Goal: Find specific page/section: Find specific page/section

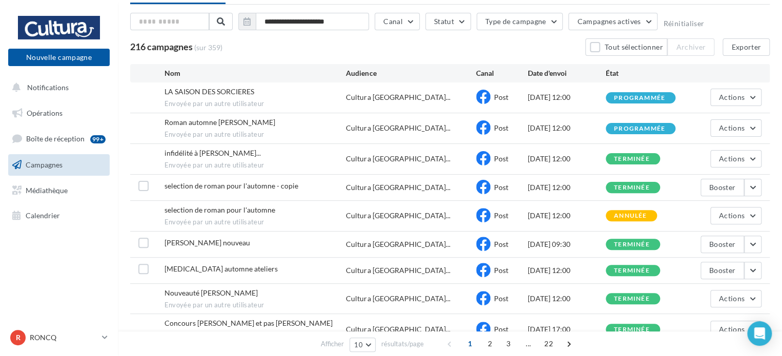
scroll to position [103, 0]
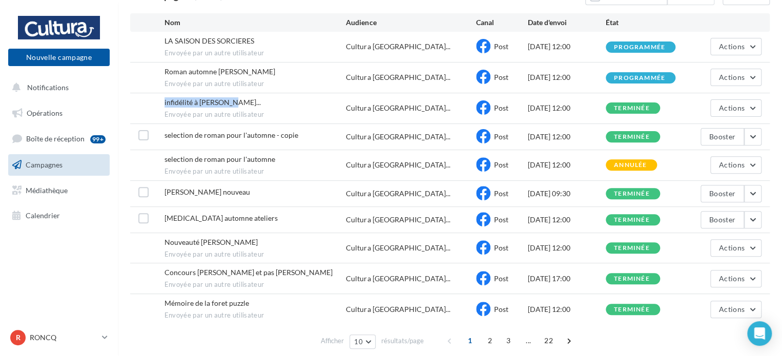
drag, startPoint x: 229, startPoint y: 102, endPoint x: 153, endPoint y: 98, distance: 75.5
click at [153, 98] on div "infidélité à [PERSON_NAME]... Envoyée par un autre utilisateur Cultura [GEOGRAP…" at bounding box center [450, 108] width 640 height 30
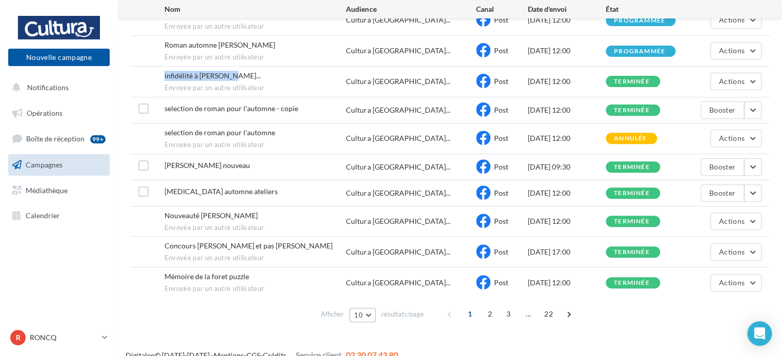
scroll to position [141, 0]
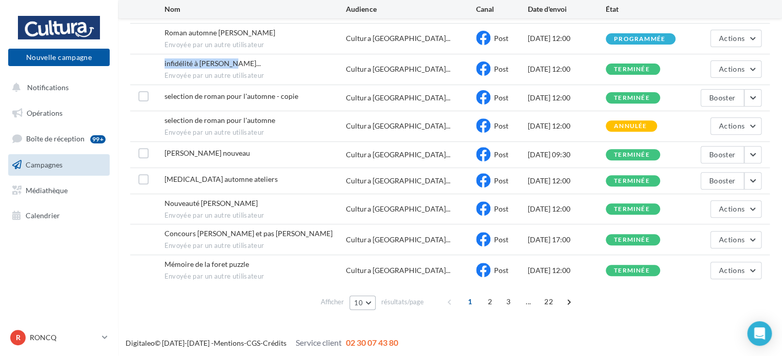
click at [375, 300] on button "10" at bounding box center [363, 303] width 26 height 14
click at [382, 259] on button "50" at bounding box center [386, 266] width 72 height 18
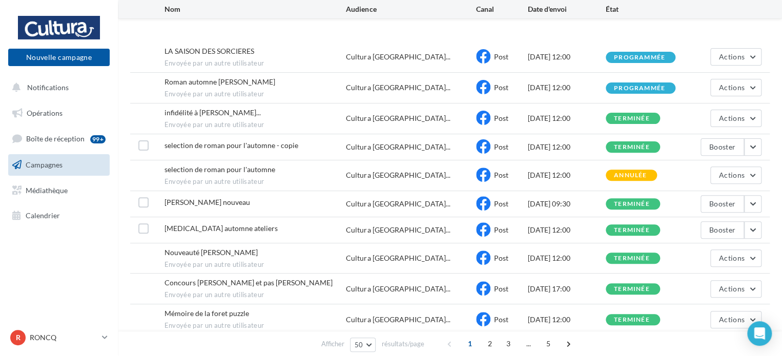
scroll to position [578, 0]
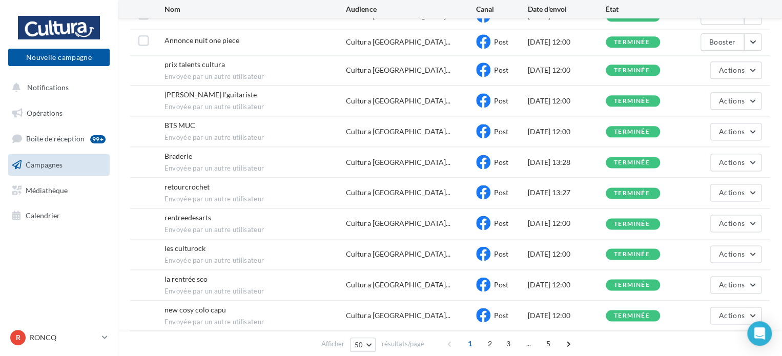
drag, startPoint x: 201, startPoint y: 142, endPoint x: 160, endPoint y: 139, distance: 41.1
click at [160, 139] on div "BTS MUC Envoyée par un autre utilisateur Cultura [GEOGRAPHIC_DATA]... Post [DAT…" at bounding box center [450, 131] width 640 height 30
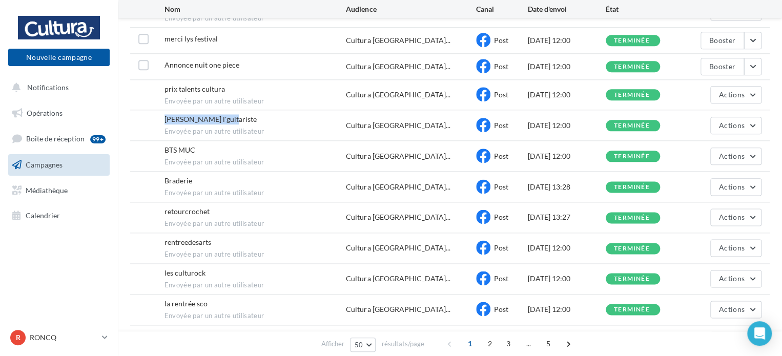
drag, startPoint x: 215, startPoint y: 114, endPoint x: 164, endPoint y: 114, distance: 51.8
click at [164, 114] on div "[PERSON_NAME] l'guitariste Envoyée par un autre utilisateur Cultura [GEOGRAPHIC…" at bounding box center [450, 125] width 640 height 30
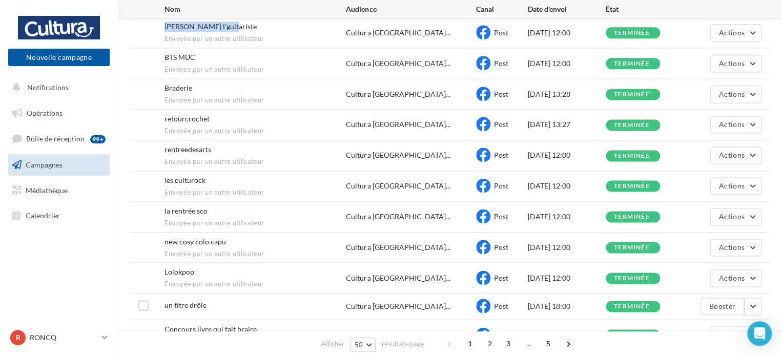
scroll to position [656, 0]
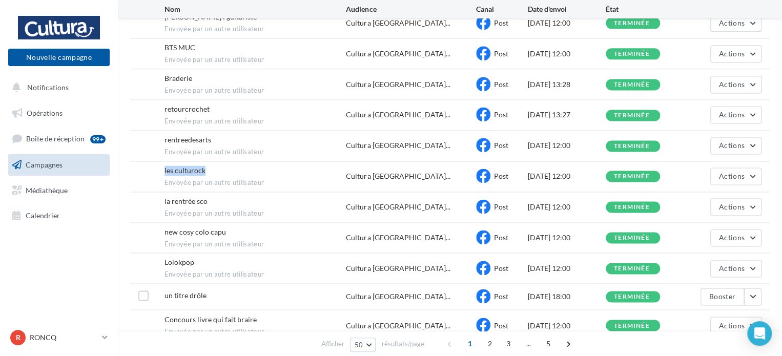
drag, startPoint x: 217, startPoint y: 168, endPoint x: 135, endPoint y: 161, distance: 82.3
click at [135, 161] on div "les culturock Envoyée par un autre utilisateur Cultura [GEOGRAPHIC_DATA]... Pos…" at bounding box center [450, 176] width 640 height 30
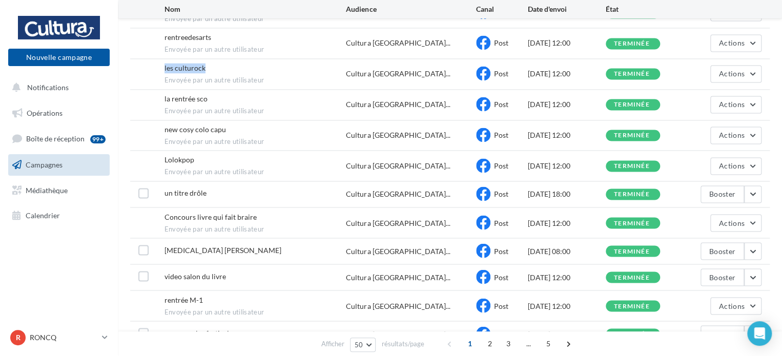
scroll to position [810, 0]
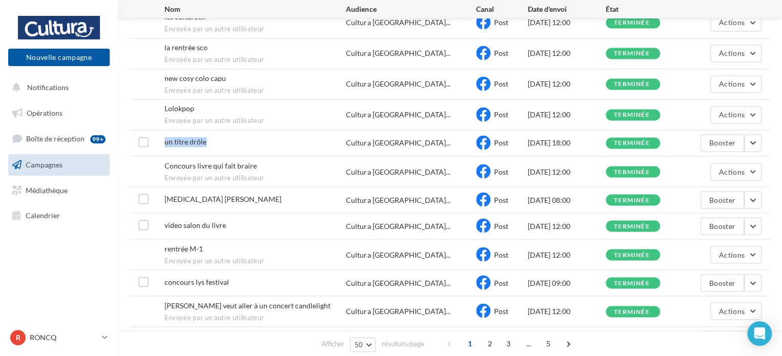
drag, startPoint x: 213, startPoint y: 137, endPoint x: 150, endPoint y: 136, distance: 63.1
click at [150, 136] on div "un titre drôle Cultura Neuville-en-Ferra... Post [DATE] 18:00 terminée Booster" at bounding box center [450, 143] width 640 height 26
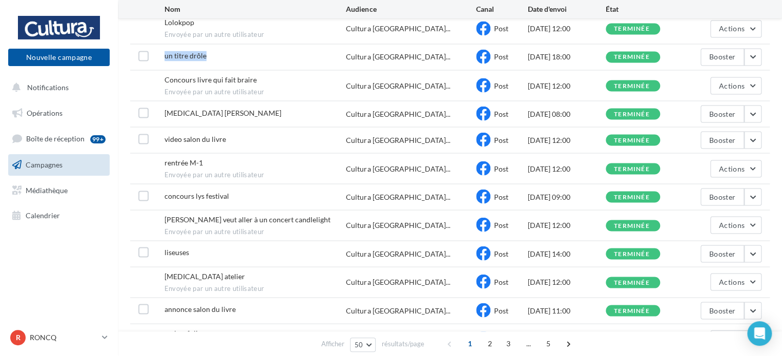
scroll to position [912, 0]
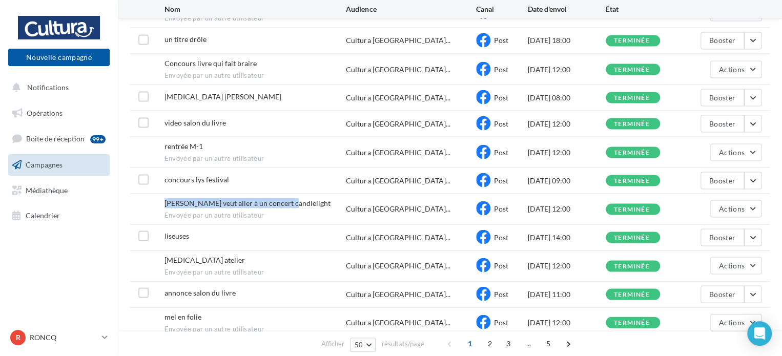
drag, startPoint x: 295, startPoint y: 197, endPoint x: 150, endPoint y: 197, distance: 145.6
click at [150, 197] on div "[PERSON_NAME] veut aller à un concert candlelight Envoyée par un autre utilisat…" at bounding box center [450, 209] width 640 height 30
click at [234, 235] on div "liseuses" at bounding box center [256, 237] width 182 height 13
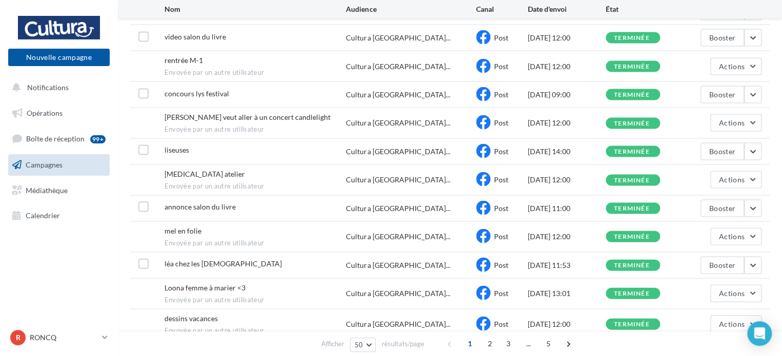
scroll to position [1015, 0]
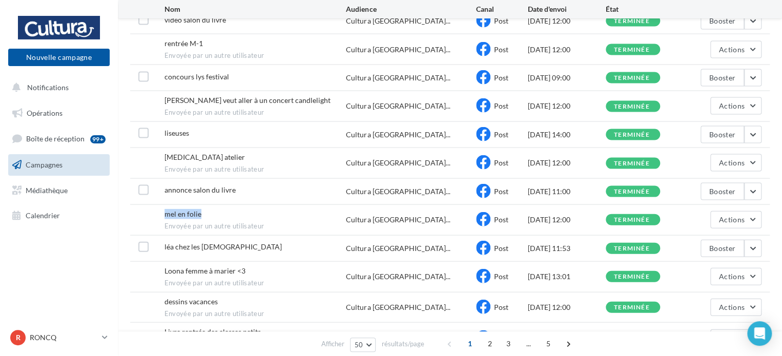
drag, startPoint x: 170, startPoint y: 210, endPoint x: 147, endPoint y: 208, distance: 23.6
click at [147, 208] on div "mel en folie Envoyée par un autre utilisateur Cultura [GEOGRAPHIC_DATA]... Post…" at bounding box center [450, 220] width 640 height 30
drag, startPoint x: 174, startPoint y: 238, endPoint x: 129, endPoint y: 238, distance: 45.1
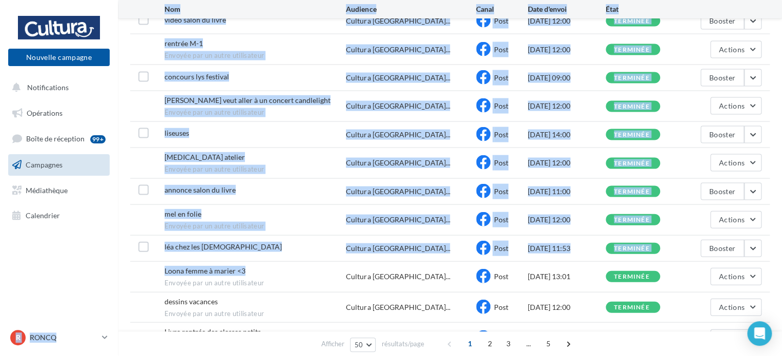
drag, startPoint x: 247, startPoint y: 260, endPoint x: 92, endPoint y: 260, distance: 154.8
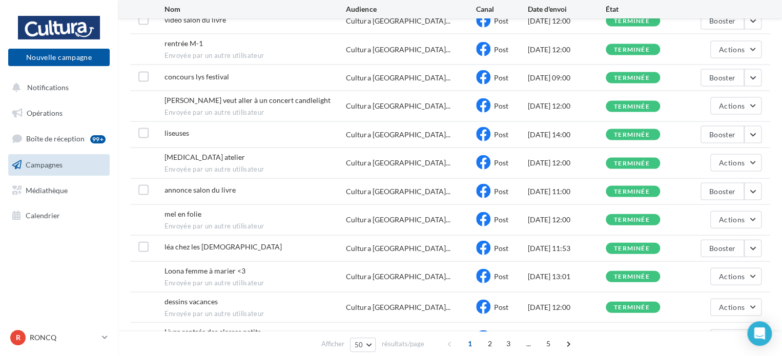
click at [265, 279] on span "Envoyée par un autre utilisateur" at bounding box center [256, 283] width 182 height 9
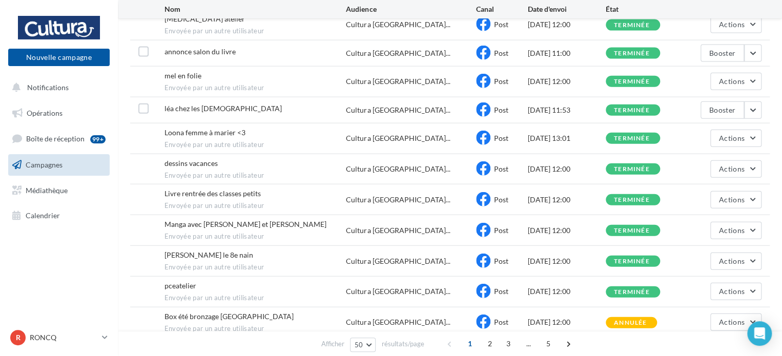
scroll to position [1169, 0]
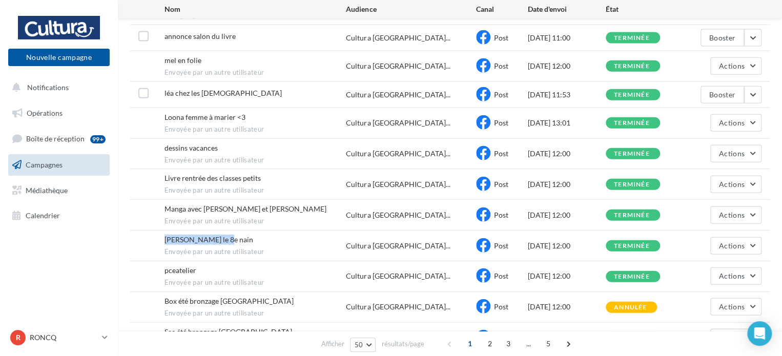
drag, startPoint x: 230, startPoint y: 235, endPoint x: 156, endPoint y: 230, distance: 74.5
click at [156, 231] on div "[PERSON_NAME] le 8e nain Envoyée par un autre utilisateur Cultura [GEOGRAPHIC_D…" at bounding box center [450, 246] width 640 height 30
click at [293, 266] on div "pceatelier Envoyée par un autre utilisateur" at bounding box center [256, 277] width 182 height 22
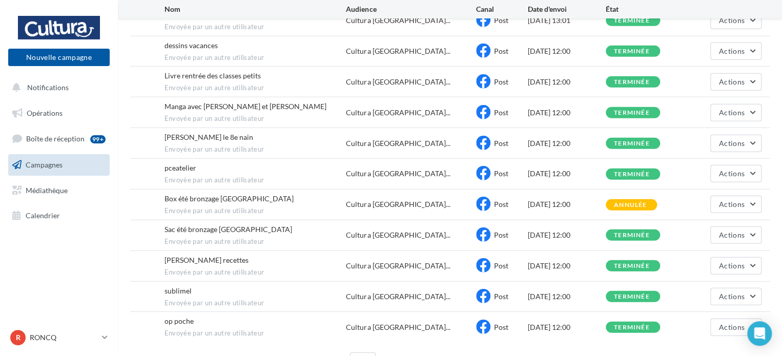
scroll to position [1321, 0]
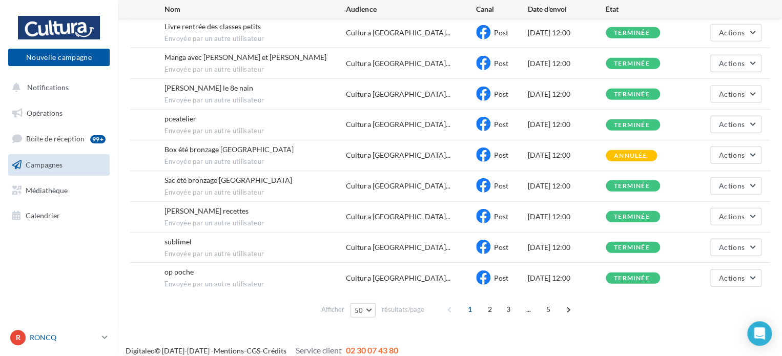
click at [57, 346] on link "R RONCQ 00u8r3khvdbiq4npg417" at bounding box center [59, 337] width 102 height 19
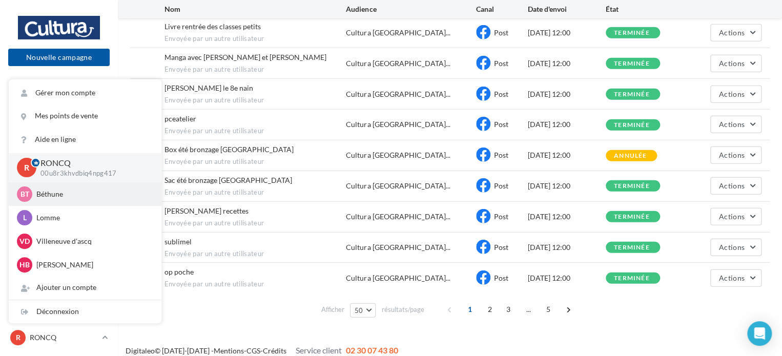
click at [65, 192] on p "Béthune" at bounding box center [92, 194] width 113 height 10
